Goal: Information Seeking & Learning: Learn about a topic

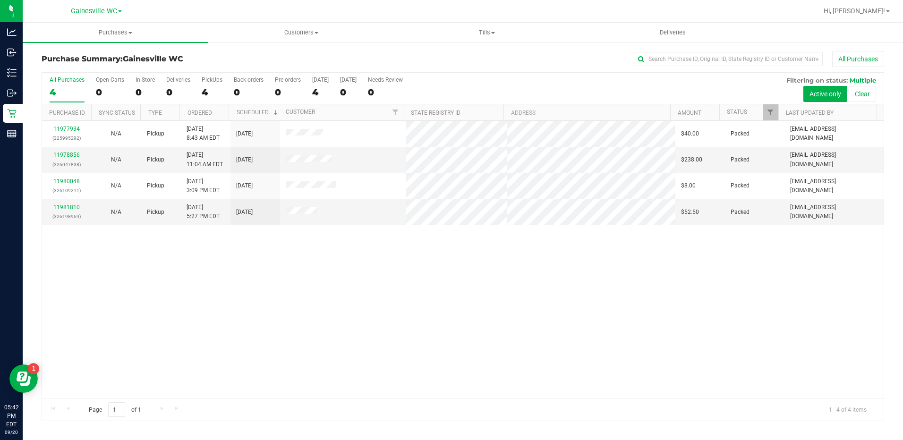
click at [68, 92] on div "4" at bounding box center [67, 92] width 35 height 11
click at [0, 0] on input "All Purchases 4" at bounding box center [0, 0] width 0 height 0
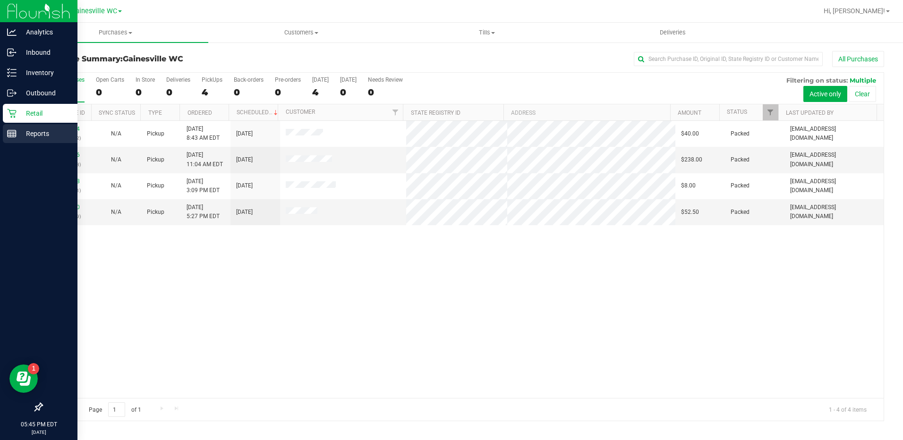
click at [17, 132] on p "Reports" at bounding box center [45, 133] width 57 height 11
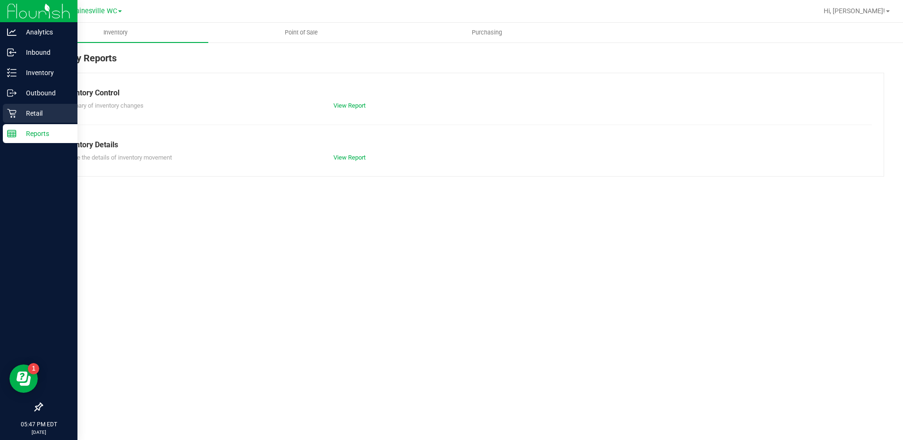
click at [28, 116] on p "Retail" at bounding box center [45, 113] width 57 height 11
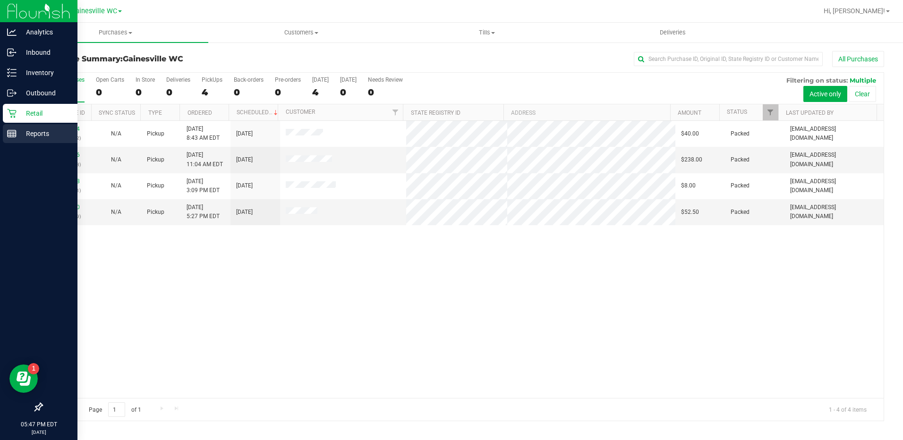
drag, startPoint x: 25, startPoint y: 135, endPoint x: 19, endPoint y: 135, distance: 5.2
click at [22, 135] on div "Analytics Inbound Inventory Outbound Retail Reports 05:47 PM EDT [DATE] 09/20 G…" at bounding box center [451, 220] width 903 height 440
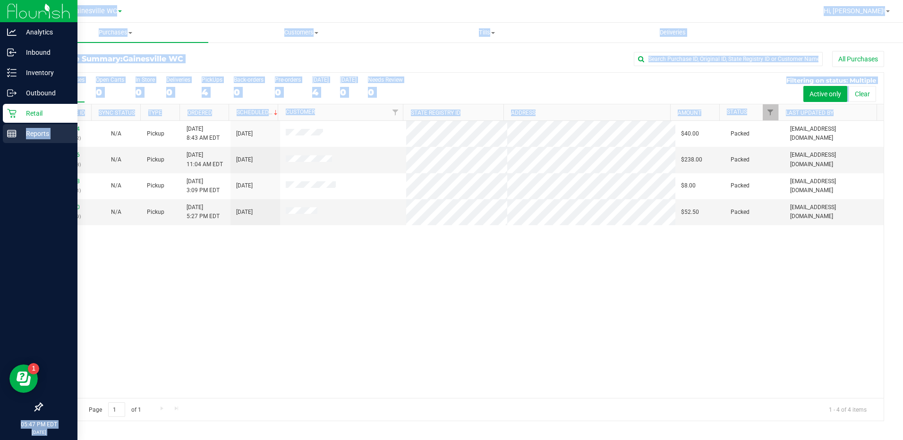
click at [19, 134] on p "Reports" at bounding box center [45, 133] width 57 height 11
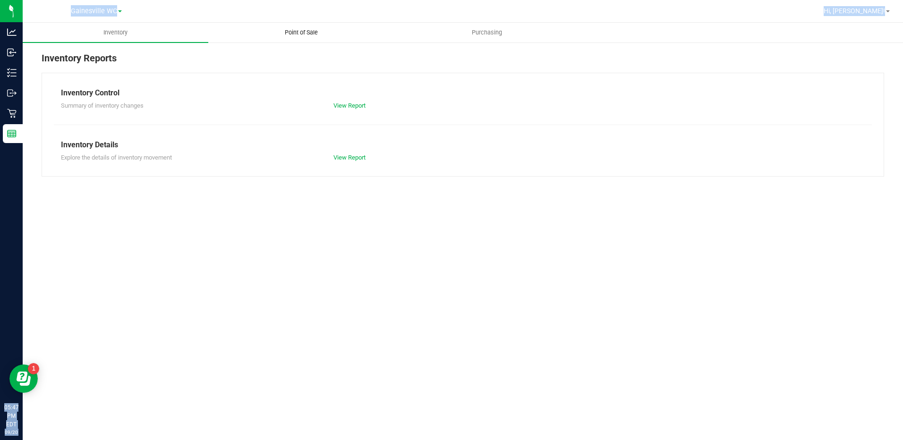
click at [300, 28] on span "Point of Sale" at bounding box center [301, 32] width 59 height 8
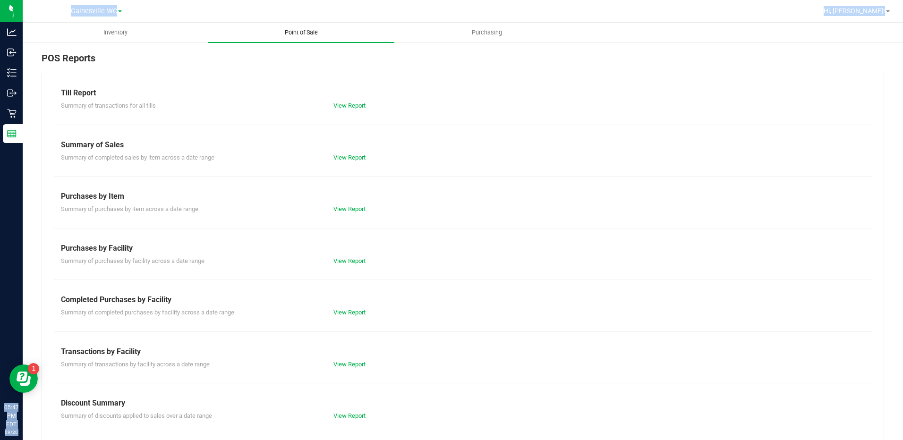
click at [300, 30] on span "Point of Sale" at bounding box center [301, 32] width 59 height 8
click at [303, 86] on div "Till Report Summary of transactions for all tills View Report Summary of Sales …" at bounding box center [463, 280] width 842 height 414
click at [302, 50] on div "POS Reports Till Report Summary of transactions for all tills View Report Summa…" at bounding box center [463, 269] width 880 height 455
click at [140, 200] on div "Purchases by Item" at bounding box center [463, 196] width 804 height 11
click at [339, 312] on link "View Report" at bounding box center [349, 312] width 32 height 7
